Goal: Task Accomplishment & Management: Use online tool/utility

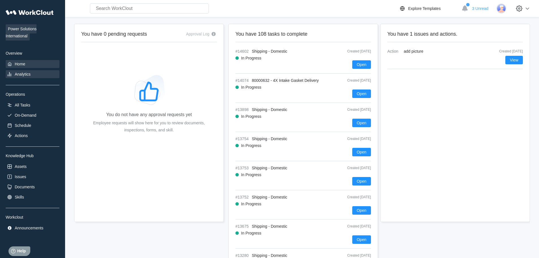
click at [32, 72] on div "Analytics" at bounding box center [33, 74] width 54 height 8
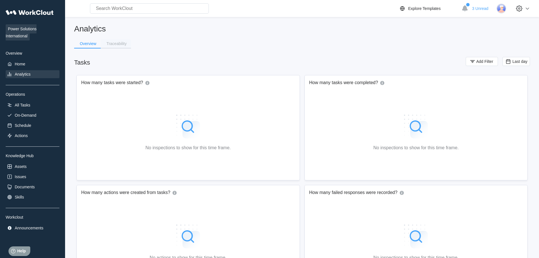
click at [103, 48] on button "Traceability" at bounding box center [116, 43] width 30 height 8
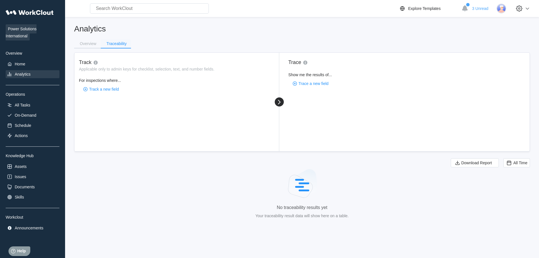
click at [122, 43] on div "Traceability" at bounding box center [116, 44] width 20 height 4
click at [113, 88] on span "Track a new field" at bounding box center [104, 89] width 30 height 4
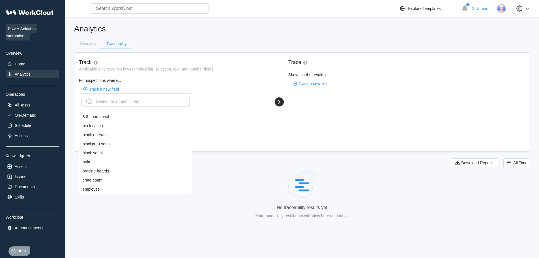
scroll to position [85, 0]
click at [97, 154] on div "bol#" at bounding box center [135, 156] width 113 height 9
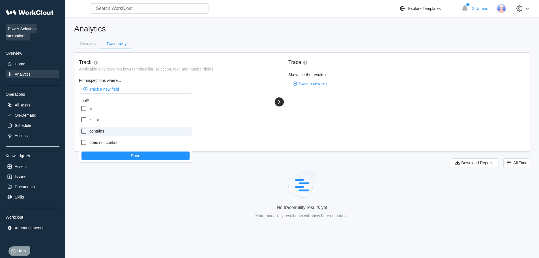
click at [108, 132] on label "contains" at bounding box center [135, 131] width 113 height 9
click at [81, 128] on input "contains" at bounding box center [80, 128] width 0 height 0
checkbox input "true"
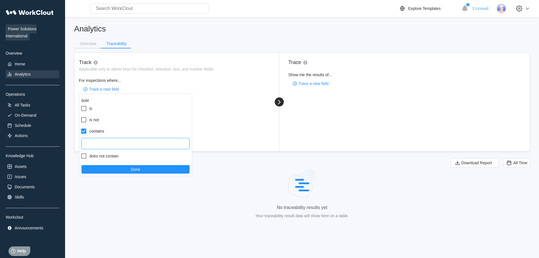
click at [112, 139] on input "text" at bounding box center [136, 143] width 108 height 11
paste input "1816473"
type input "1816473"
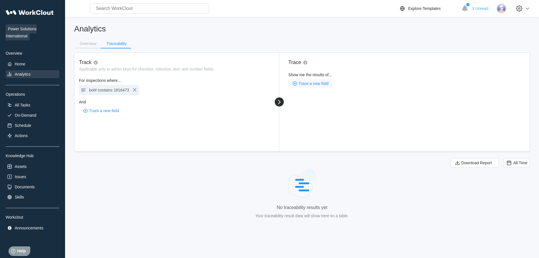
click at [322, 85] on span "Trace a new field" at bounding box center [314, 84] width 30 height 4
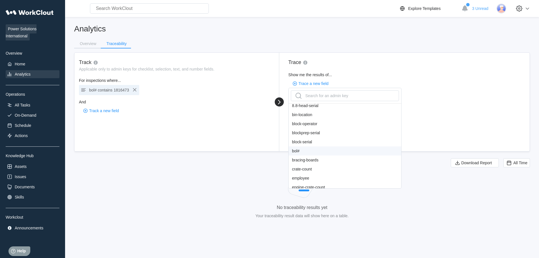
click at [308, 148] on div "bol#" at bounding box center [345, 150] width 113 height 9
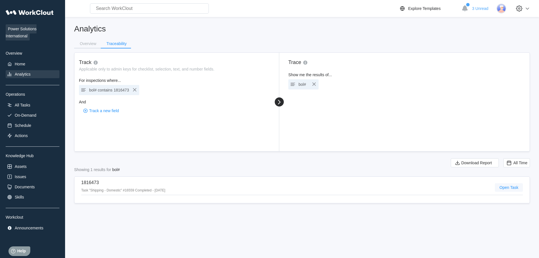
click at [501, 185] on span "Open Task" at bounding box center [509, 187] width 19 height 4
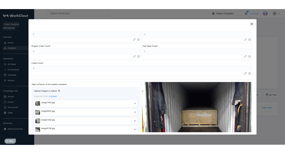
scroll to position [227, 0]
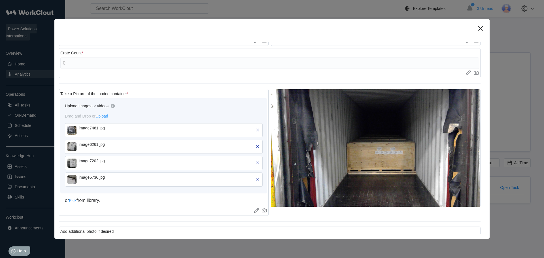
click at [69, 133] on img at bounding box center [71, 130] width 9 height 9
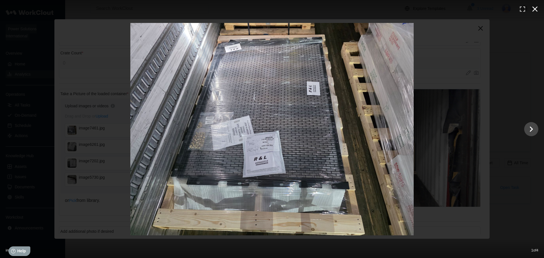
click at [535, 9] on icon "button" at bounding box center [534, 9] width 5 height 5
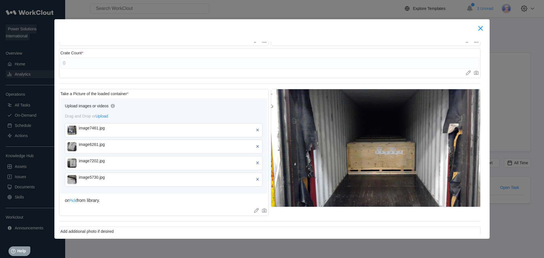
click at [479, 29] on icon at bounding box center [480, 28] width 5 height 5
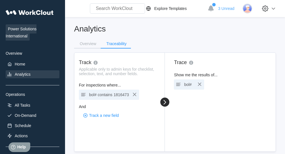
click at [114, 93] on span "1816473" at bounding box center [122, 94] width 16 height 5
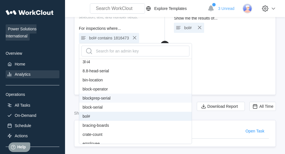
scroll to position [85, 0]
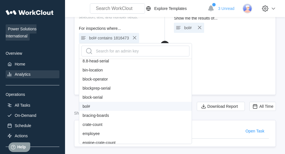
click at [95, 106] on div "bol#" at bounding box center [135, 106] width 113 height 9
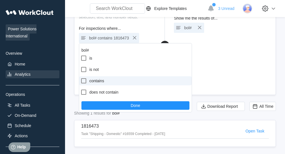
click at [96, 83] on label "contains" at bounding box center [135, 80] width 113 height 9
click at [81, 78] on input "contains" at bounding box center [80, 77] width 0 height 0
checkbox input "true"
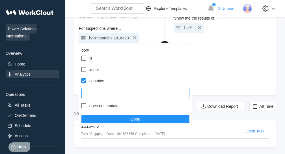
click at [103, 93] on input "text" at bounding box center [136, 93] width 108 height 11
type input "988274"
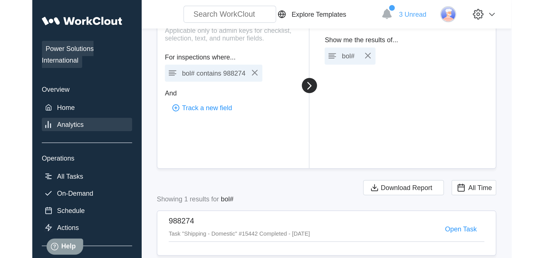
scroll to position [0, 0]
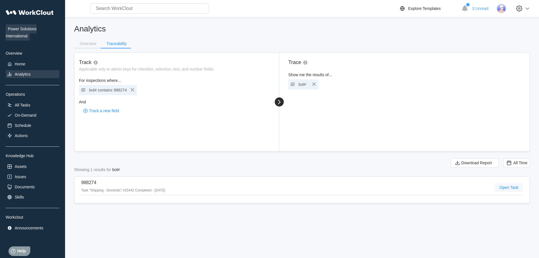
click at [510, 188] on span "Open Task" at bounding box center [509, 187] width 19 height 4
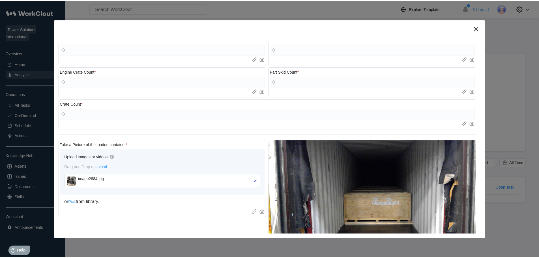
scroll to position [227, 0]
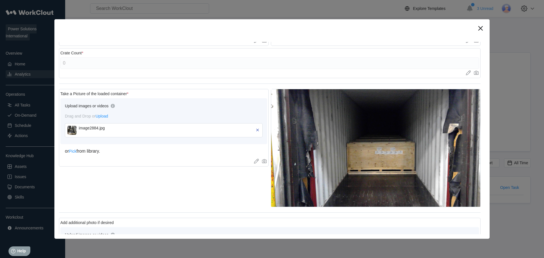
click at [70, 127] on img at bounding box center [71, 130] width 9 height 9
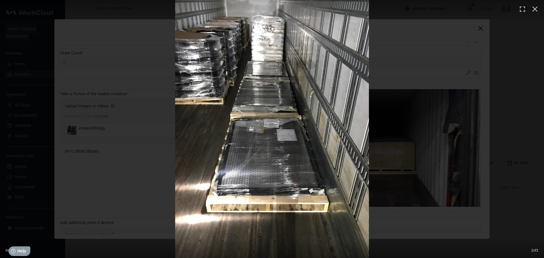
click at [278, 94] on img at bounding box center [271, 129] width 193 height 258
click at [275, 61] on img at bounding box center [271, 129] width 193 height 258
click at [279, 64] on img at bounding box center [271, 129] width 193 height 258
click at [260, 156] on img at bounding box center [271, 129] width 193 height 258
click at [272, 78] on img at bounding box center [271, 129] width 193 height 258
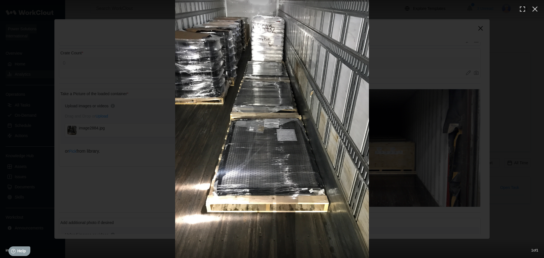
click at [273, 61] on img at bounding box center [271, 129] width 193 height 258
click at [535, 10] on icon "button" at bounding box center [534, 9] width 9 height 9
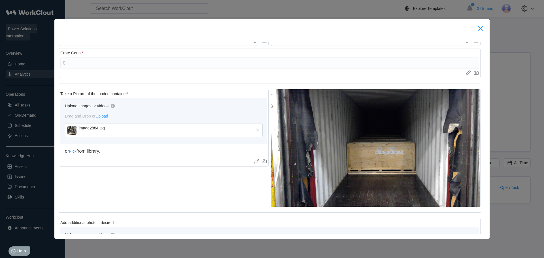
click at [480, 29] on icon at bounding box center [480, 28] width 5 height 5
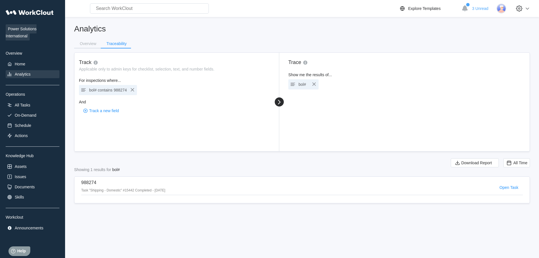
click at [100, 92] on span "contains" at bounding box center [105, 90] width 15 height 5
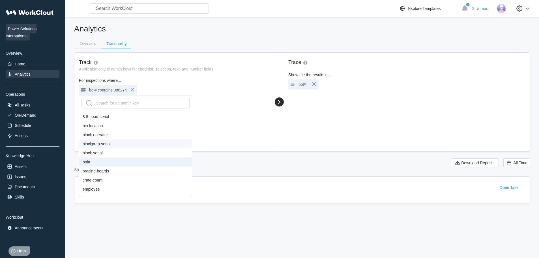
scroll to position [85, 0]
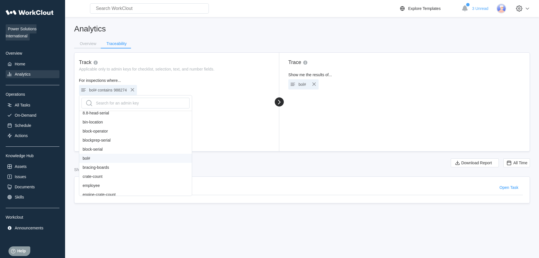
click at [104, 157] on div "bol#" at bounding box center [135, 158] width 113 height 9
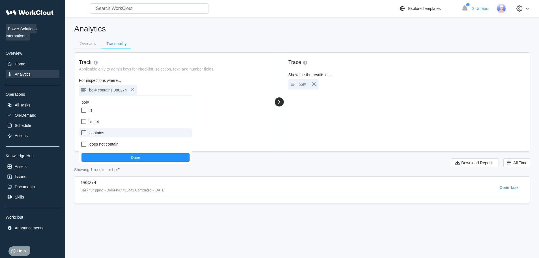
click at [105, 134] on label "contains" at bounding box center [135, 132] width 113 height 9
click at [81, 130] on input "contains" at bounding box center [80, 129] width 0 height 0
checkbox input "true"
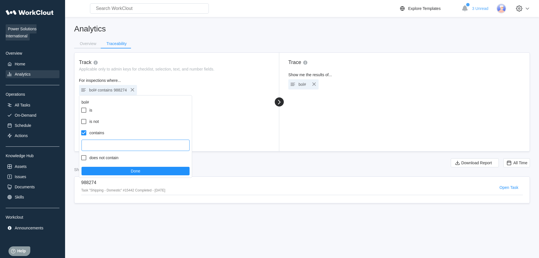
click at [106, 143] on input "text" at bounding box center [136, 145] width 108 height 11
type input "43540"
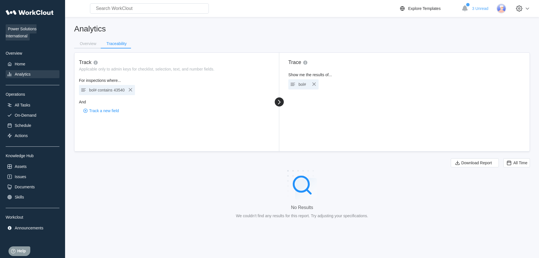
click at [120, 201] on div "No Results We couldn’t find any results for this report. Try adjusting your spe…" at bounding box center [302, 195] width 456 height 57
click at [116, 86] on div "bol# contains 43540" at bounding box center [107, 90] width 36 height 8
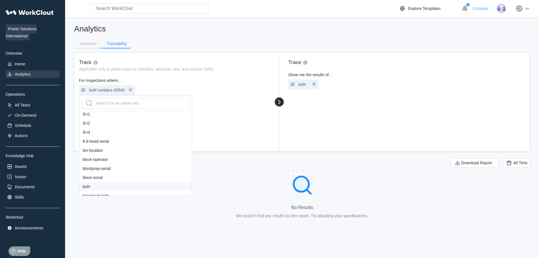
click at [99, 185] on div "bol#" at bounding box center [135, 186] width 113 height 9
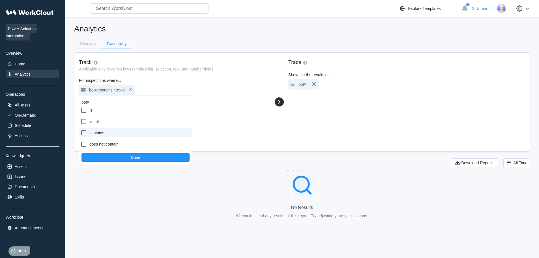
click at [106, 134] on label "contains" at bounding box center [135, 132] width 113 height 9
click at [81, 130] on input "contains" at bounding box center [80, 129] width 0 height 0
checkbox input "true"
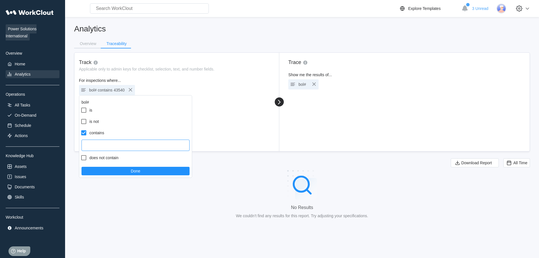
click at [106, 142] on input "text" at bounding box center [136, 145] width 108 height 11
type input "858335892-1"
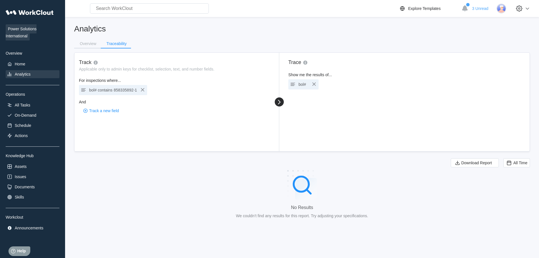
click at [115, 89] on span "858335892-1" at bounding box center [126, 90] width 24 height 5
